Goal: Complete application form

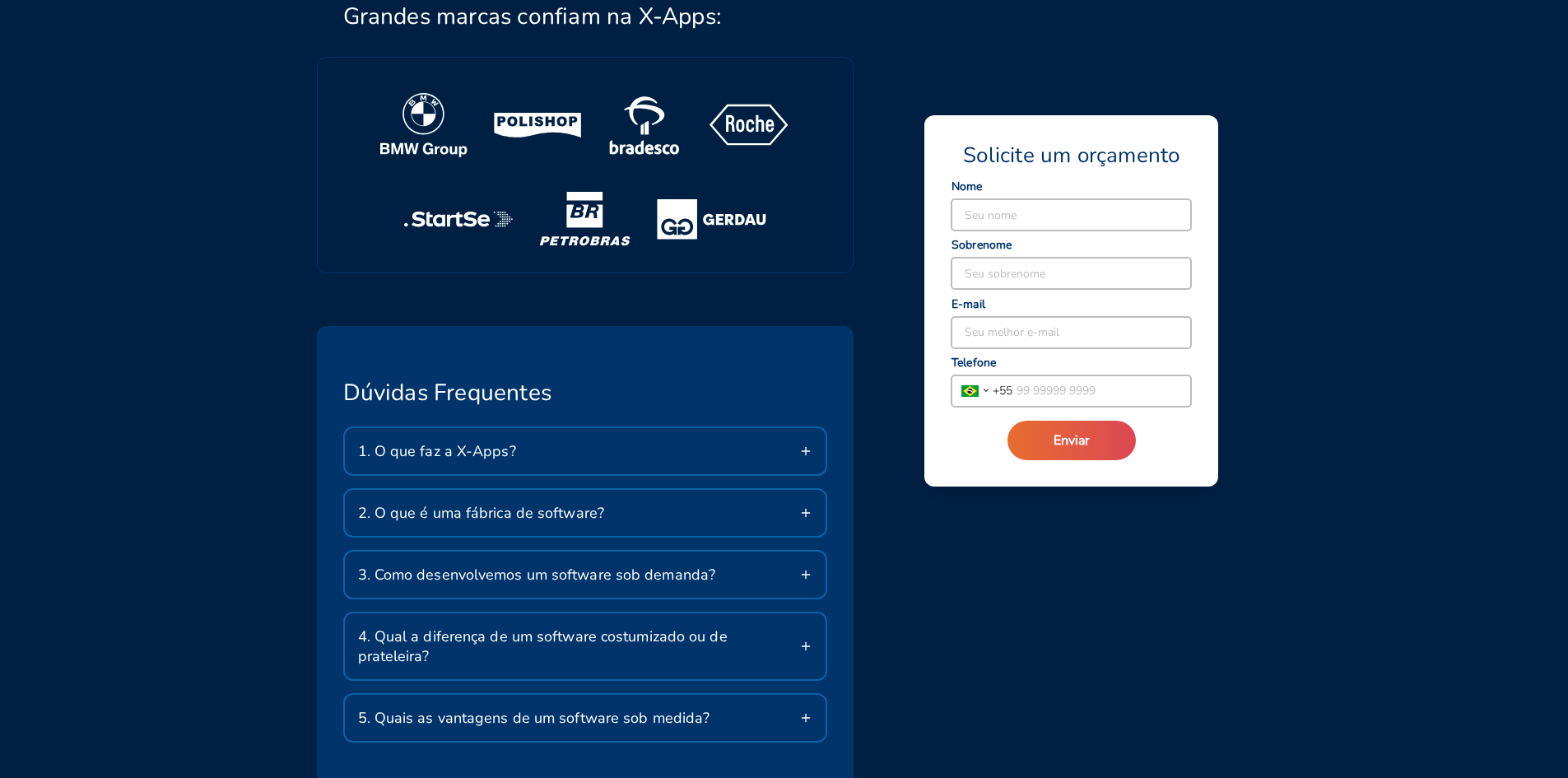
scroll to position [2717, 0]
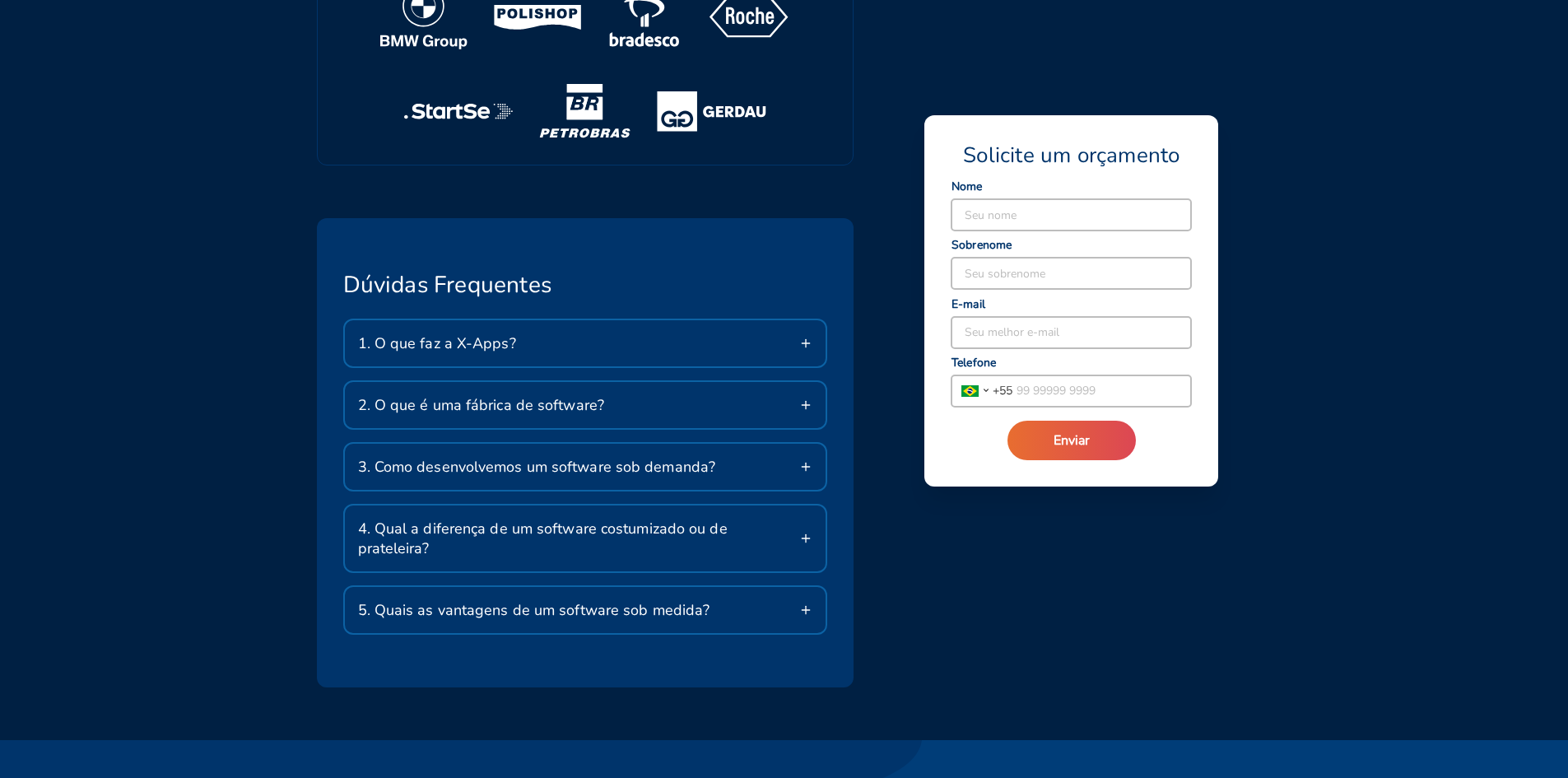
click at [716, 407] on div "2. O que é uma fábrica de software?" at bounding box center [585, 405] width 482 height 46
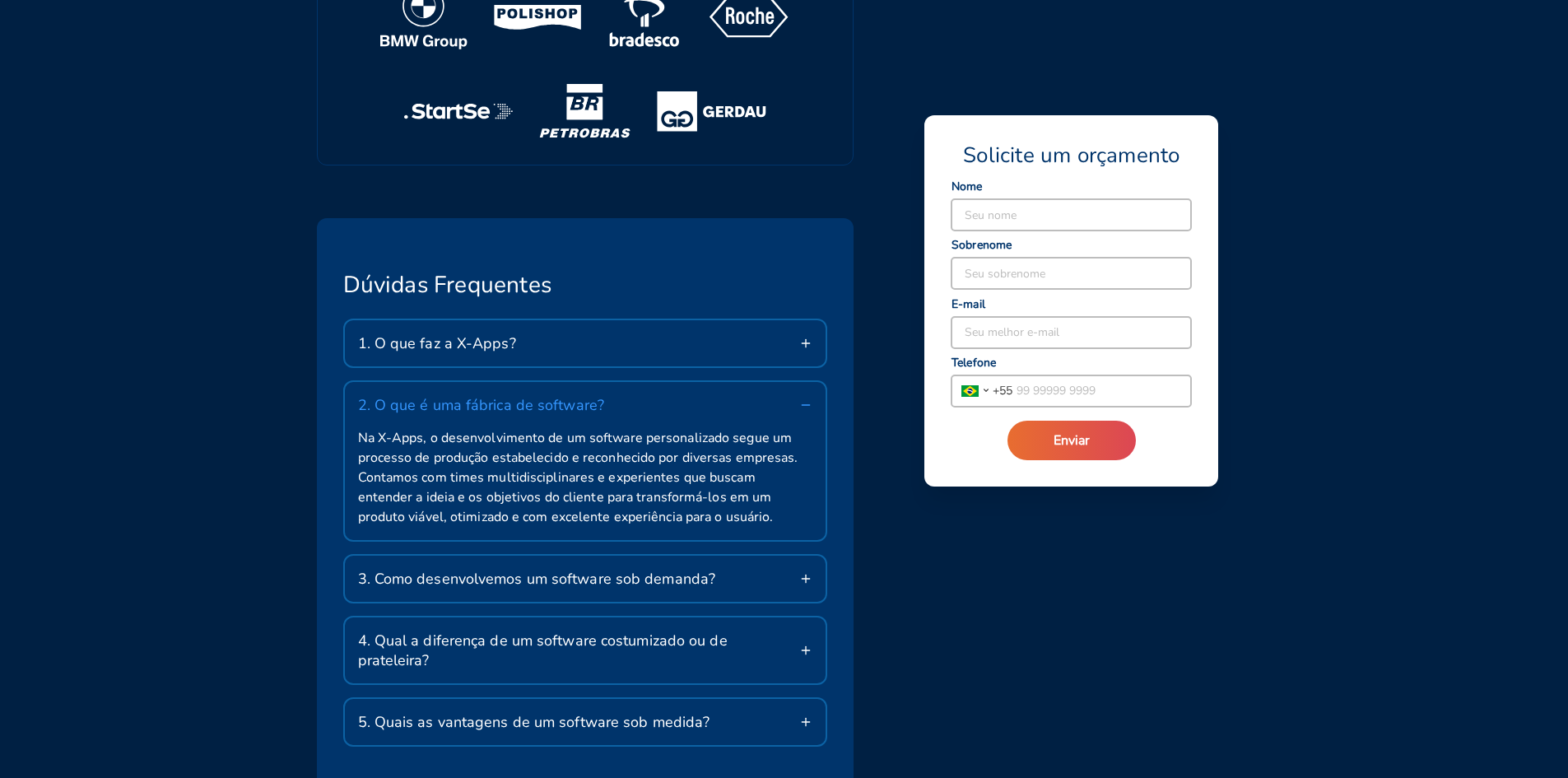
click at [716, 405] on div "2. O que é uma fábrica de software?" at bounding box center [585, 405] width 482 height 46
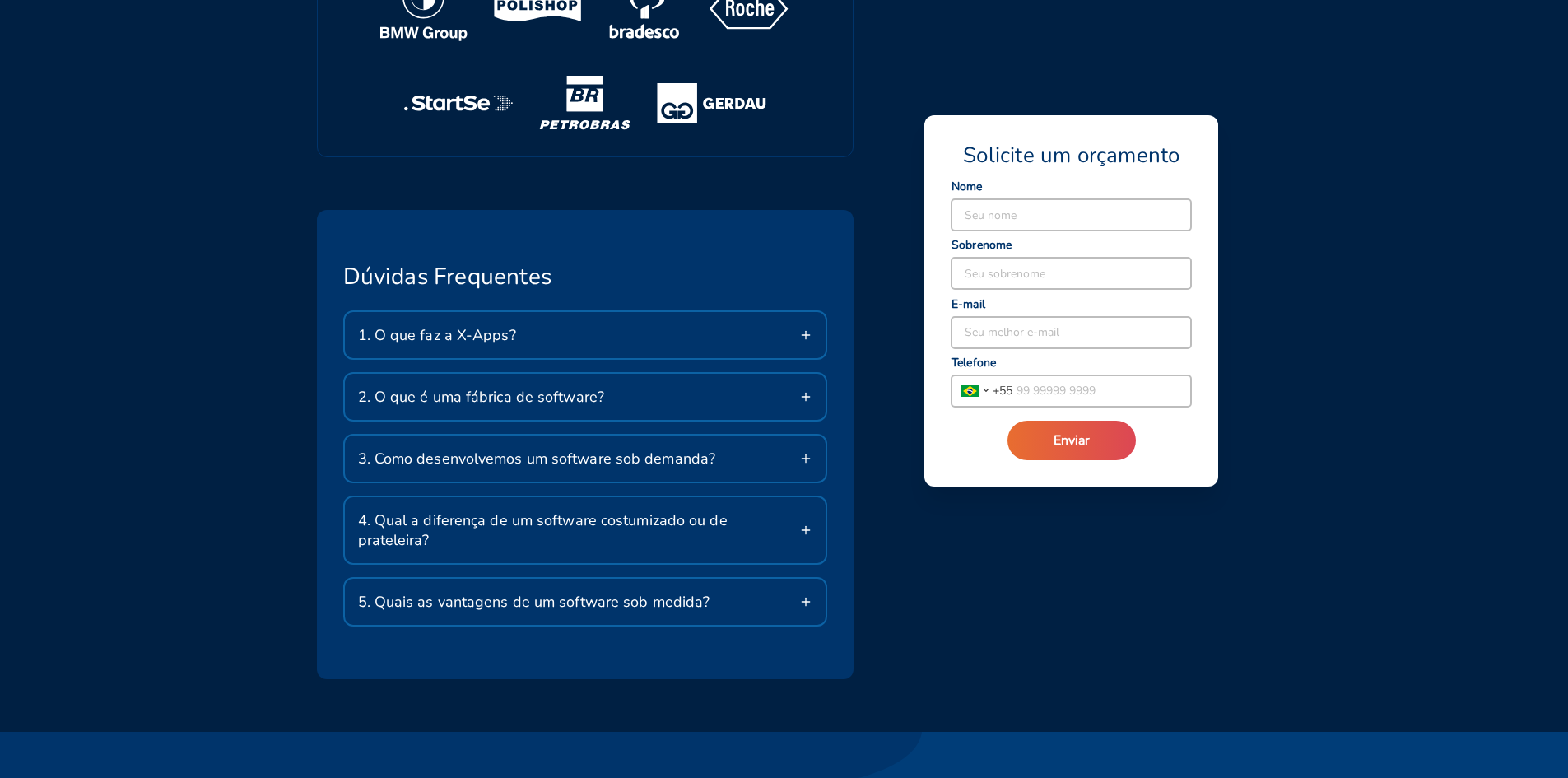
scroll to position [2495, 0]
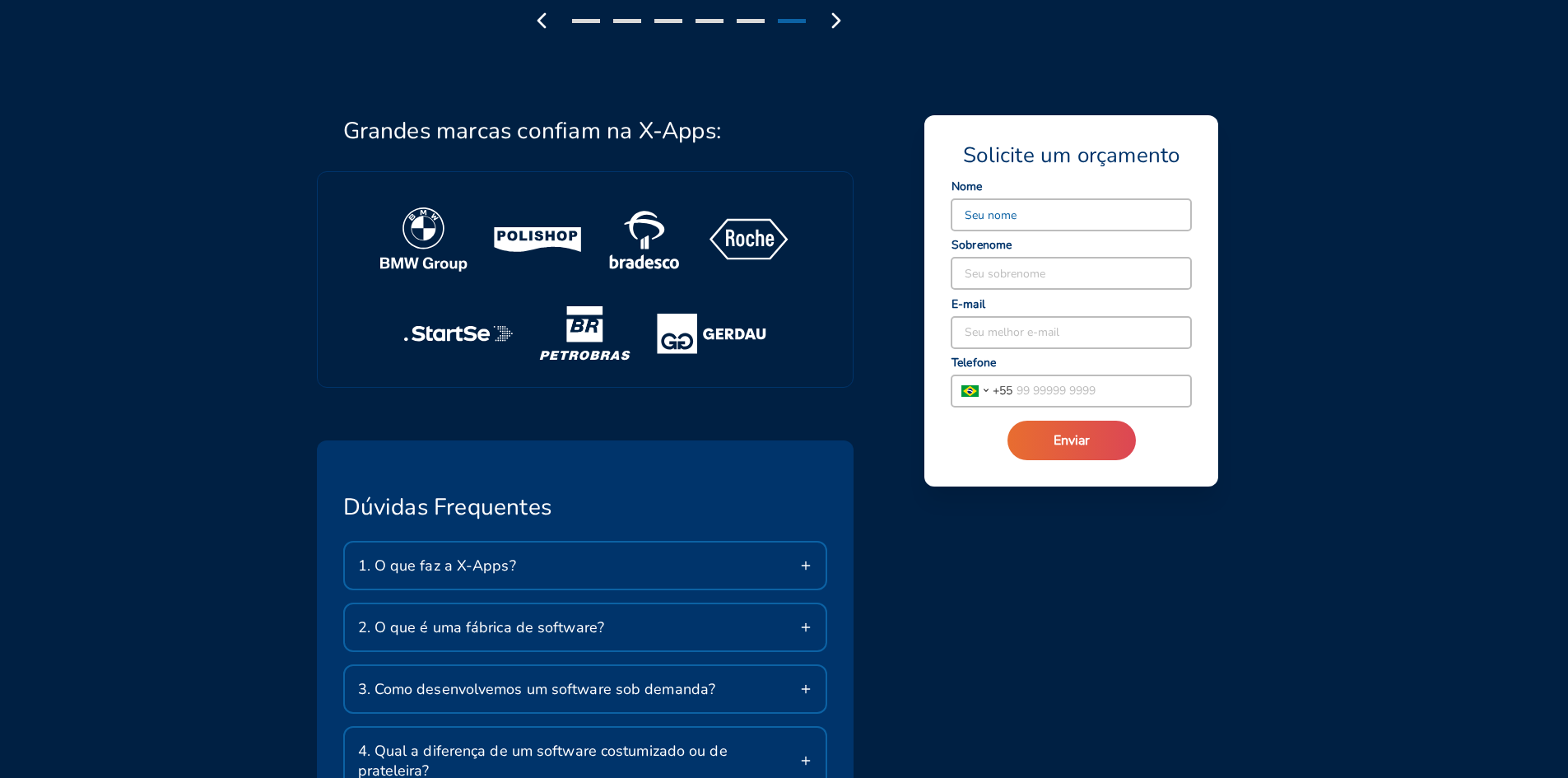
click at [1008, 226] on input at bounding box center [1070, 215] width 239 height 31
type input "matheus"
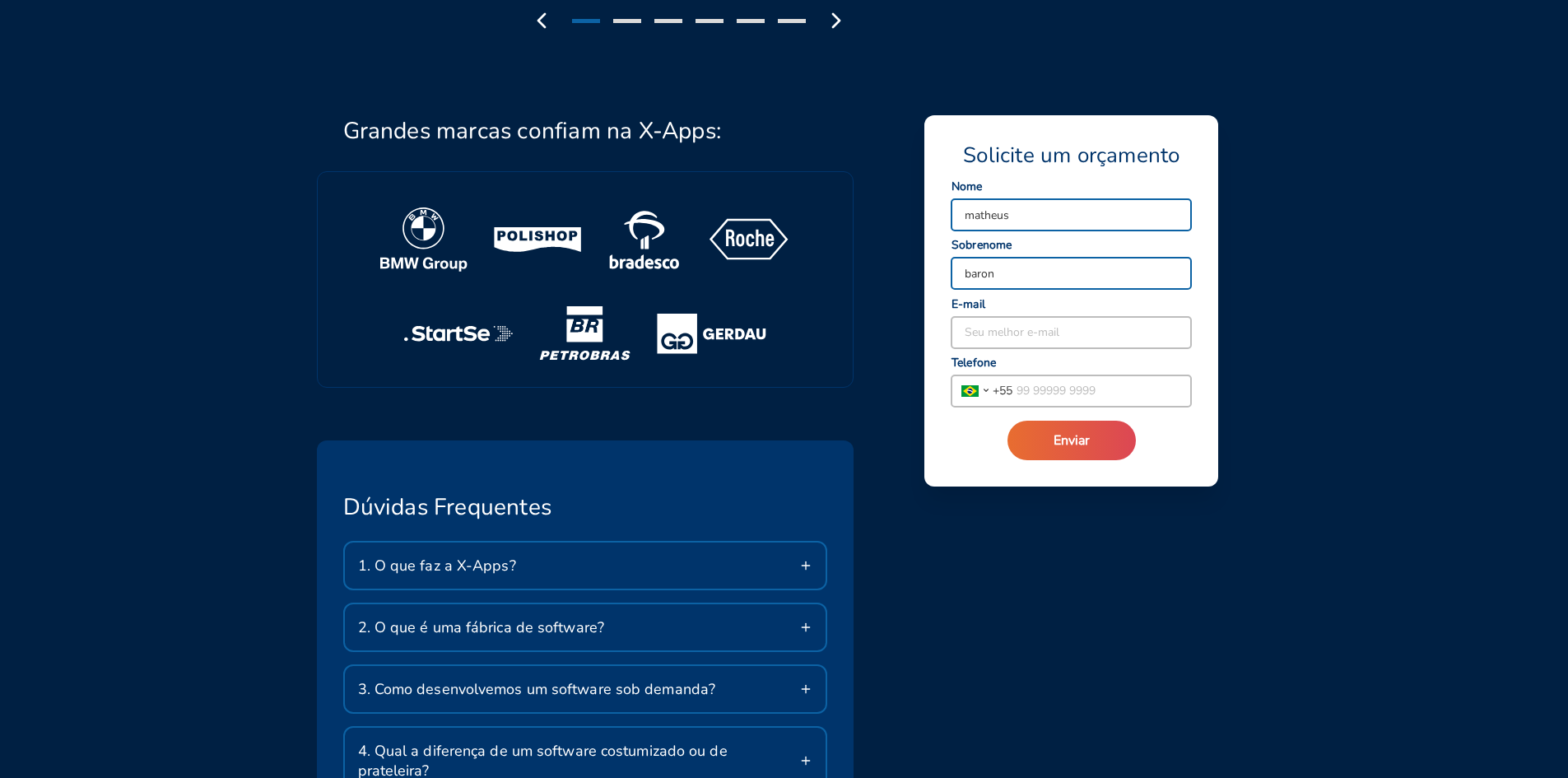
type input "baron"
type input "[EMAIL_ADDRESS][DOMAIN_NAME]"
type input "[PHONE_NUMBER]"
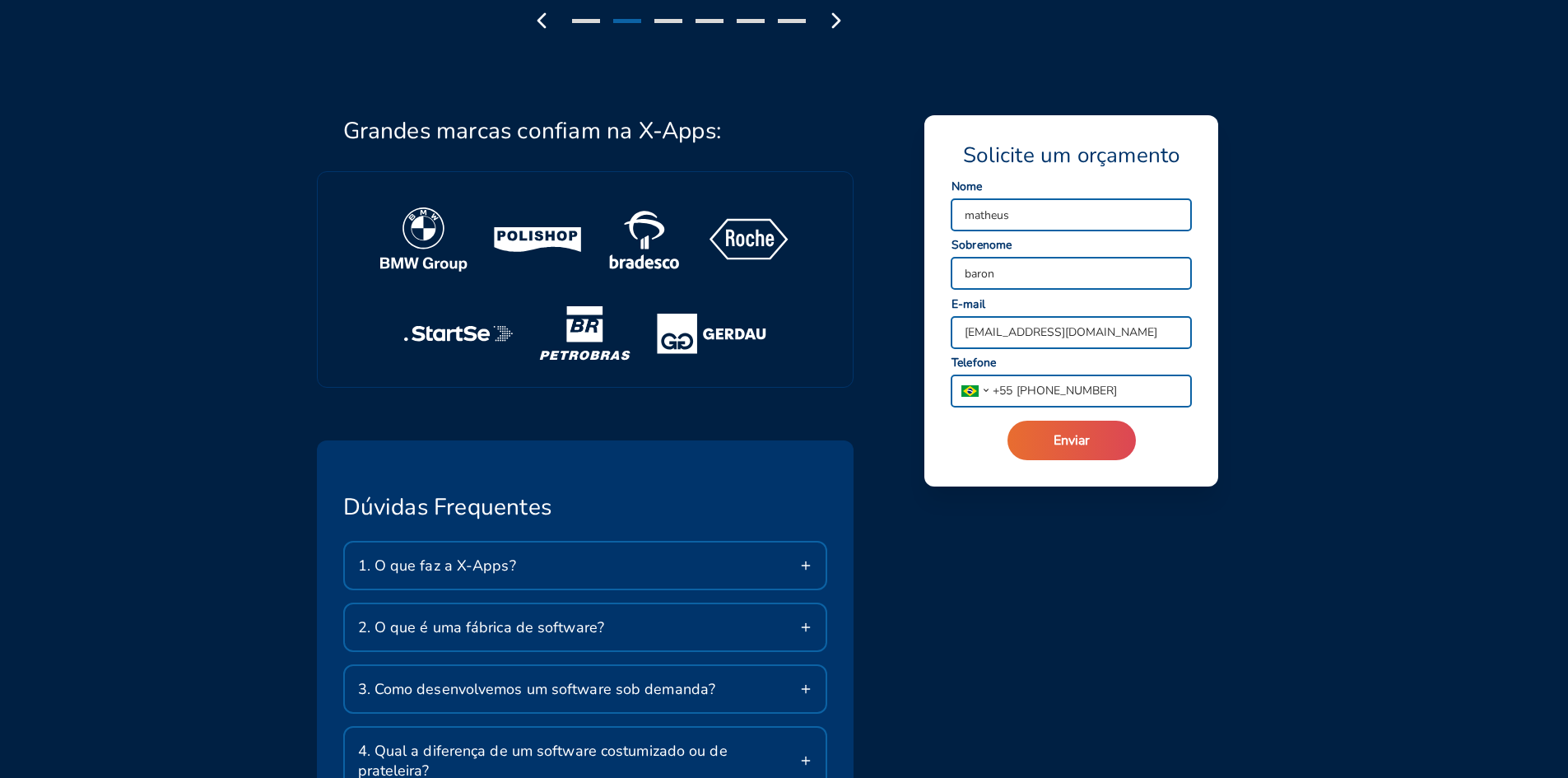
click at [1118, 420] on div "Enviar" at bounding box center [1070, 440] width 241 height 39
click at [1117, 443] on button "Enviar" at bounding box center [1071, 440] width 128 height 39
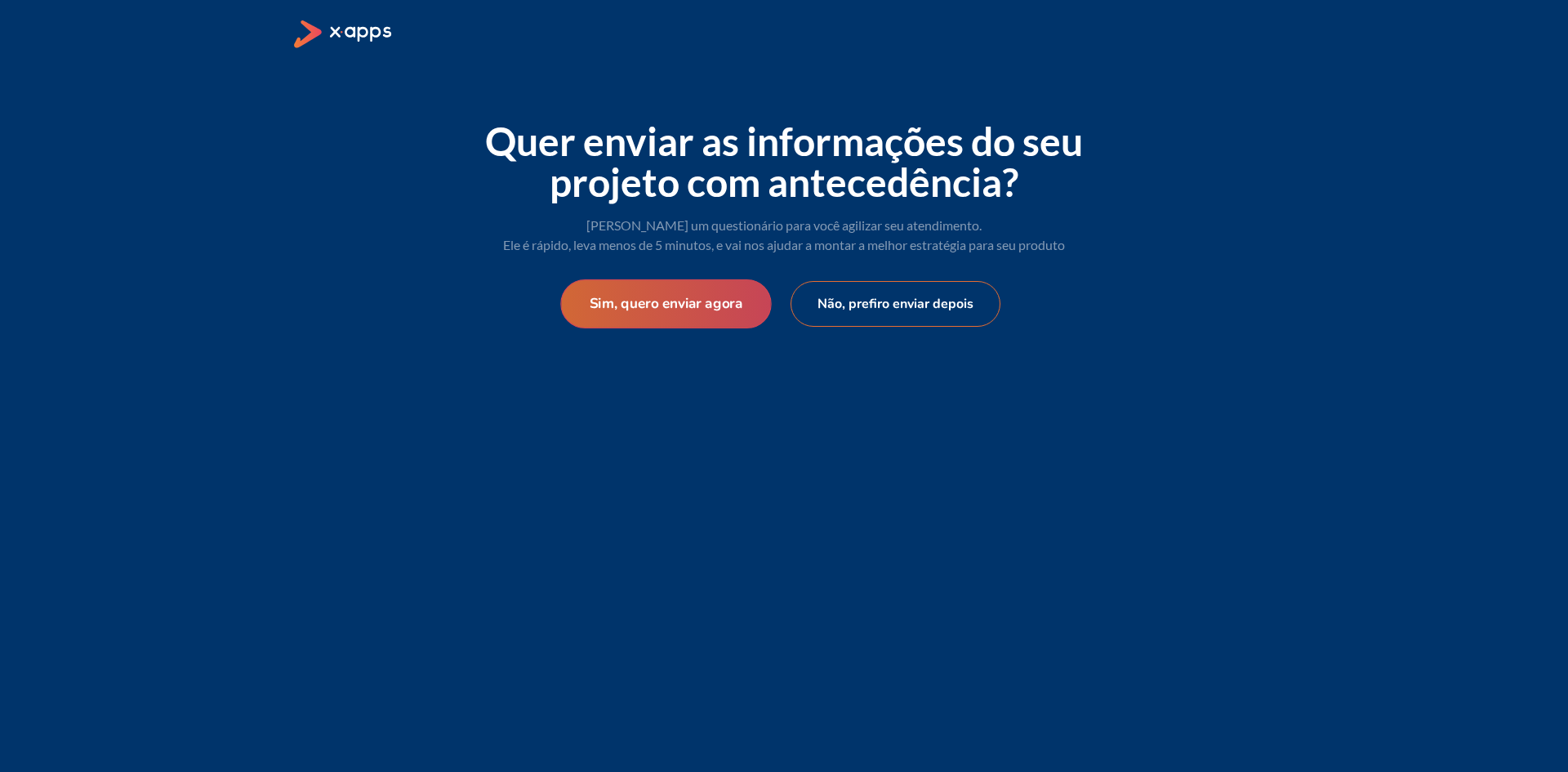
click at [749, 298] on button "Sim, quero enviar agora" at bounding box center [666, 304] width 211 height 49
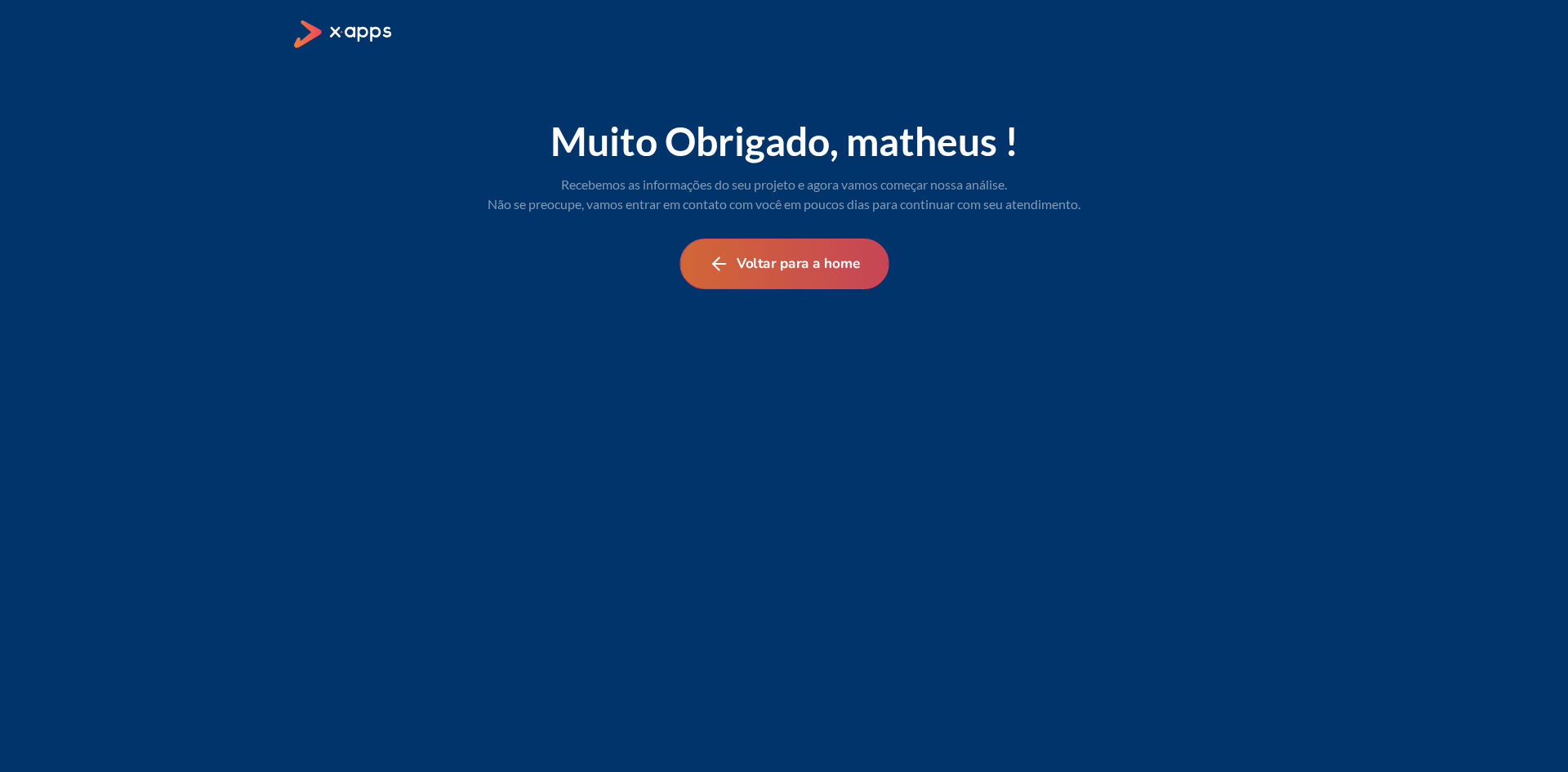
click at [857, 253] on button "Voltar para a home" at bounding box center [784, 264] width 209 height 51
